Goal: Browse casually: Explore the website without a specific task or goal

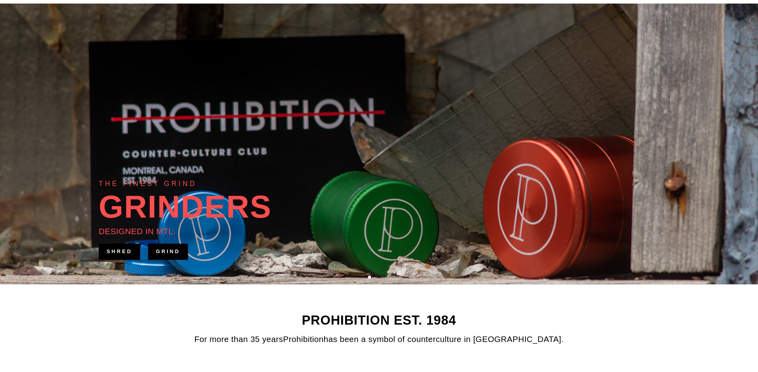
scroll to position [33, 0]
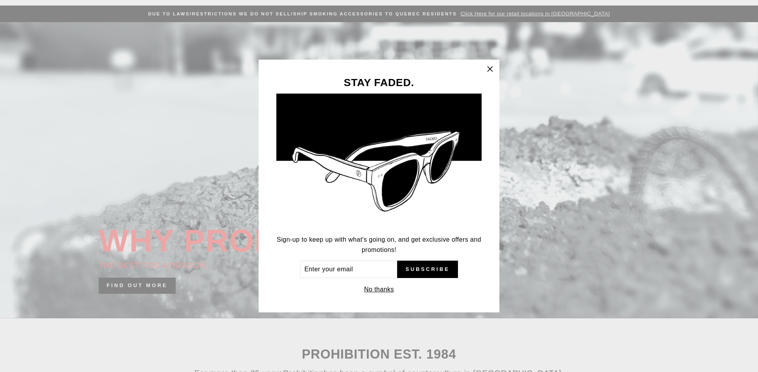
click at [490, 70] on icon "button" at bounding box center [490, 68] width 5 height 5
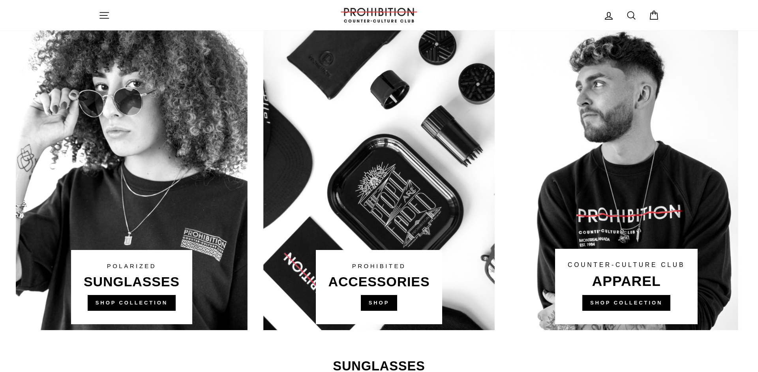
scroll to position [436, 0]
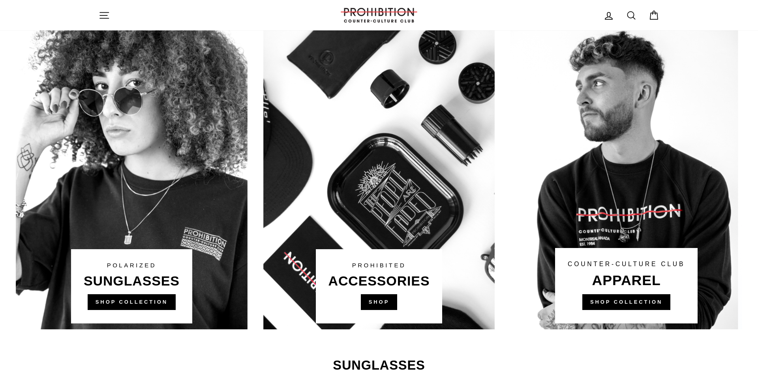
click at [384, 300] on link at bounding box center [379, 179] width 232 height 300
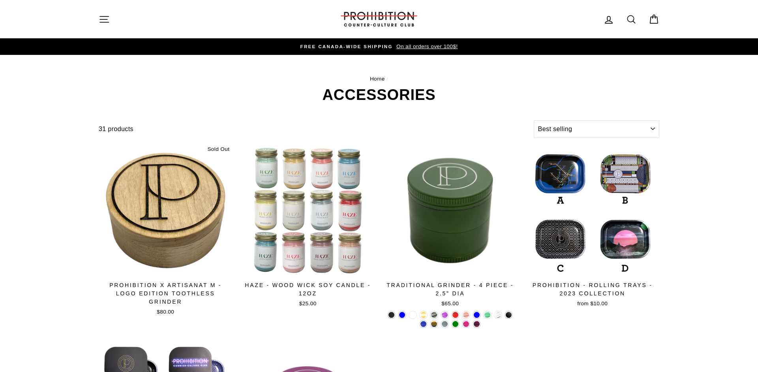
select select "best-selling"
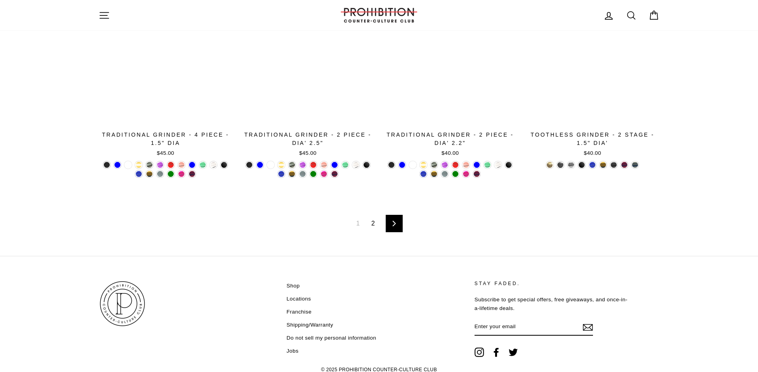
scroll to position [1318, 0]
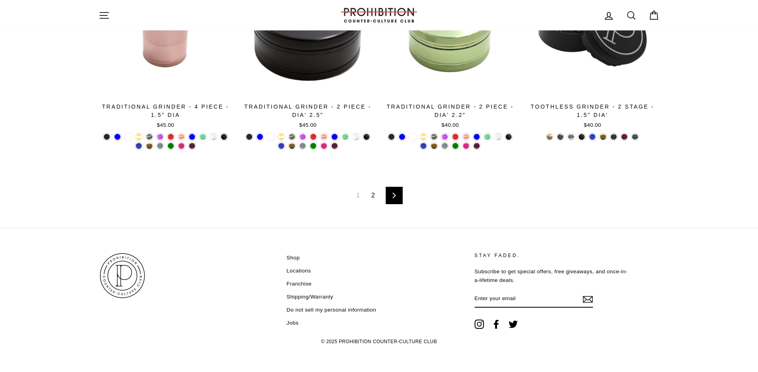
click at [376, 196] on link "2" at bounding box center [373, 195] width 13 height 13
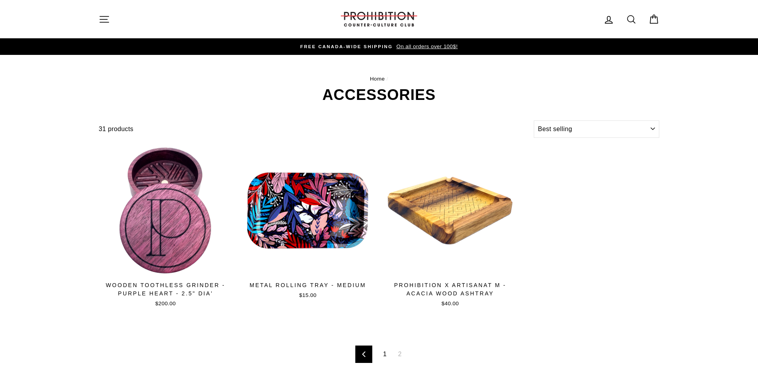
select select "best-selling"
